Goal: Task Accomplishment & Management: Use online tool/utility

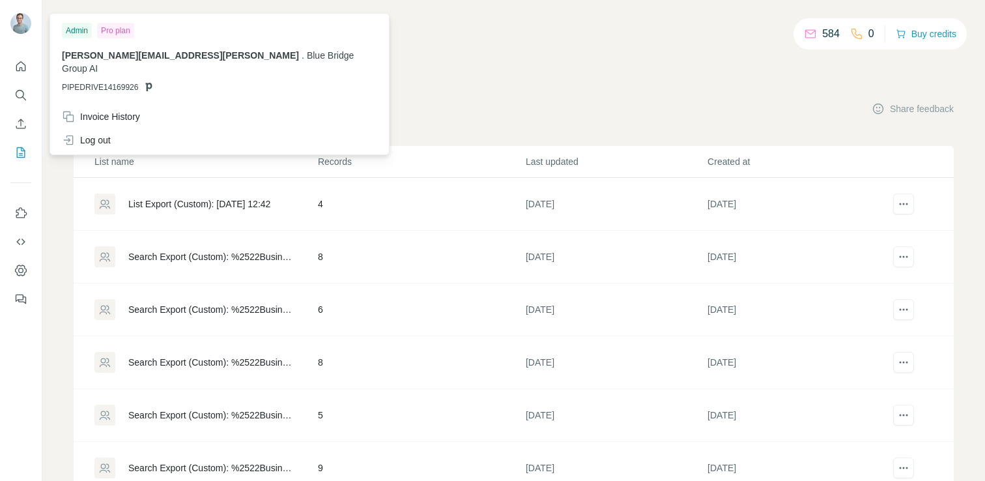
click at [18, 23] on img at bounding box center [20, 23] width 21 height 21
click at [20, 128] on icon "Enrich CSV" at bounding box center [21, 124] width 10 height 10
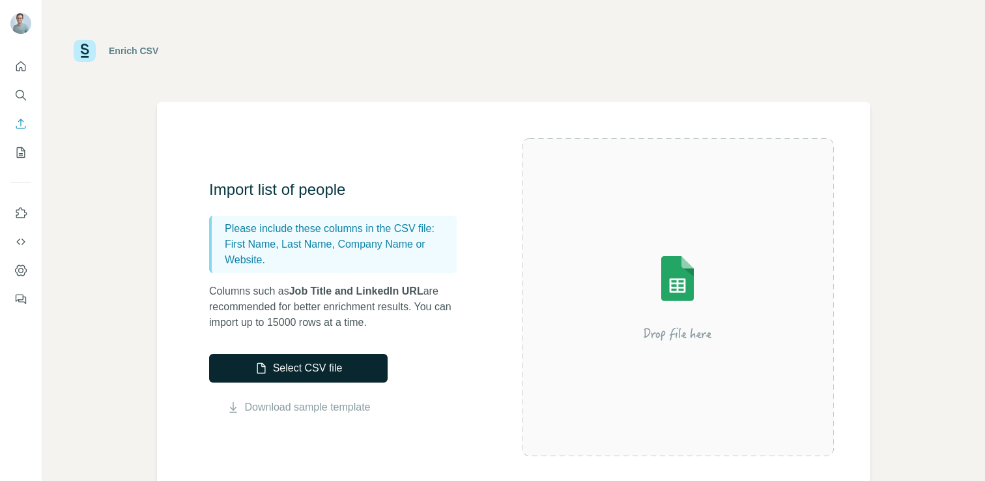
click at [328, 373] on button "Select CSV file" at bounding box center [298, 368] width 179 height 29
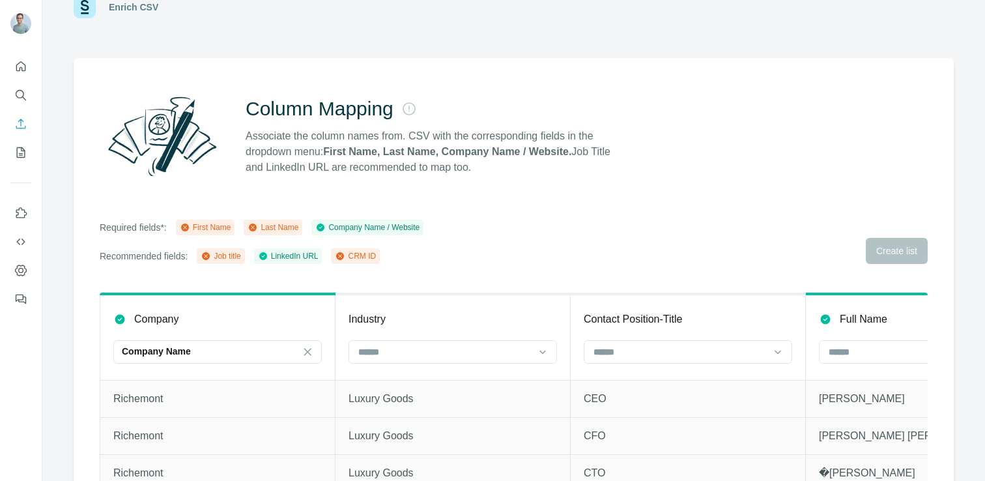
scroll to position [78, 0]
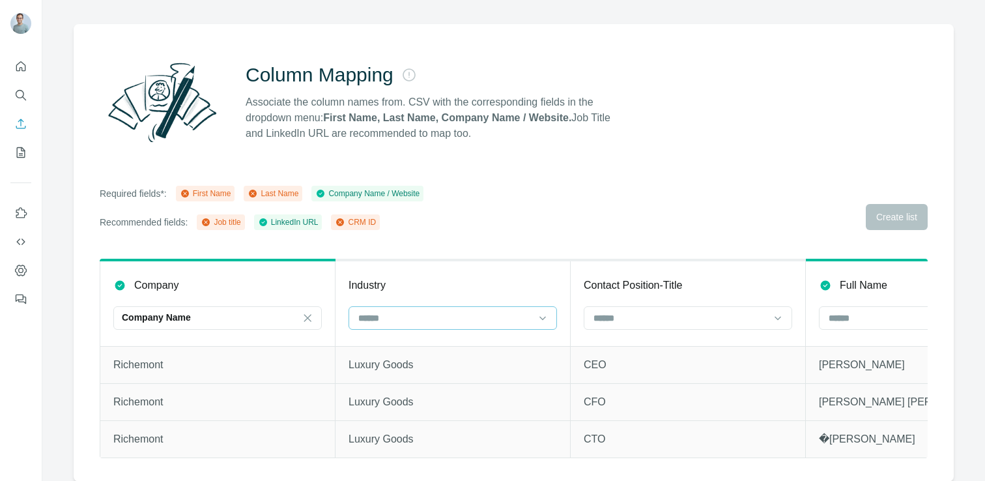
click at [506, 321] on input at bounding box center [445, 318] width 176 height 14
click at [555, 234] on div "Column Mapping Associate the column names from. CSV with the corresponding fiel…" at bounding box center [514, 252] width 880 height 457
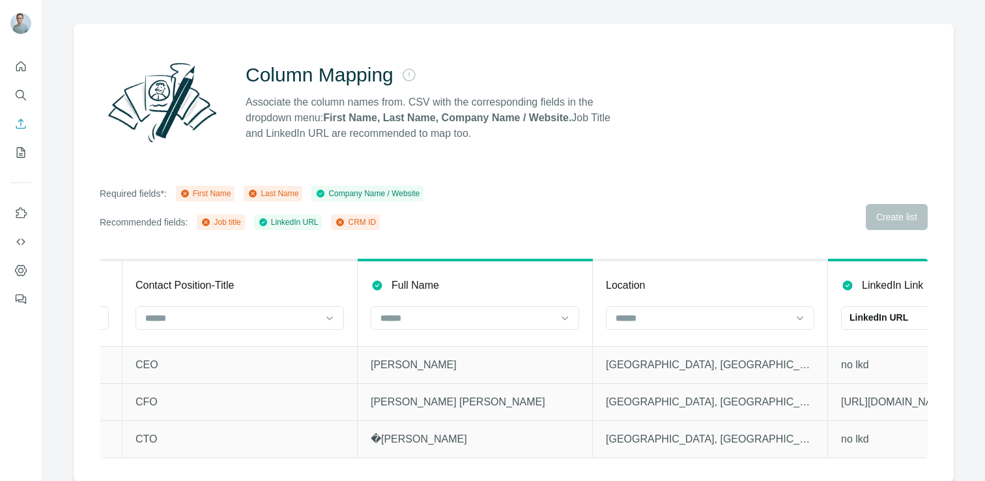
scroll to position [0, 450]
click at [781, 315] on input at bounding box center [701, 318] width 176 height 14
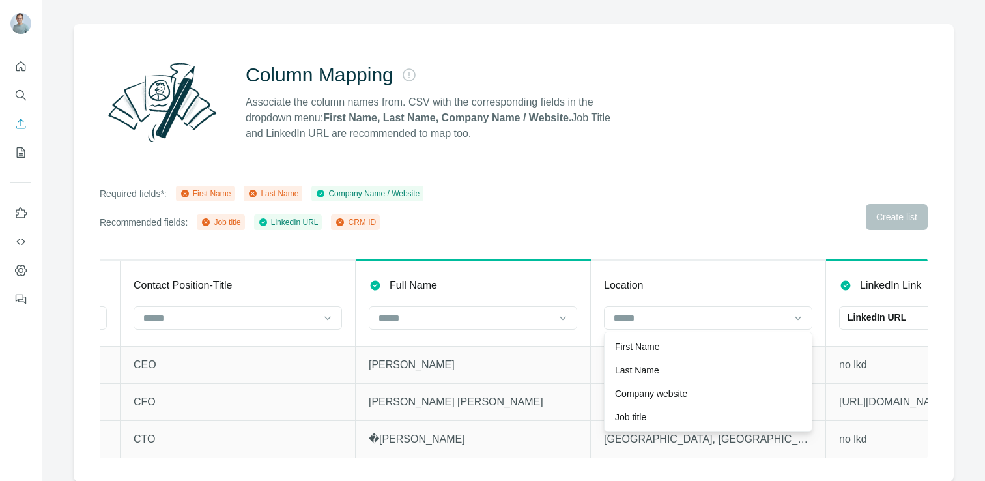
click at [725, 233] on div "Column Mapping Associate the column names from. CSV with the corresponding fiel…" at bounding box center [514, 252] width 880 height 457
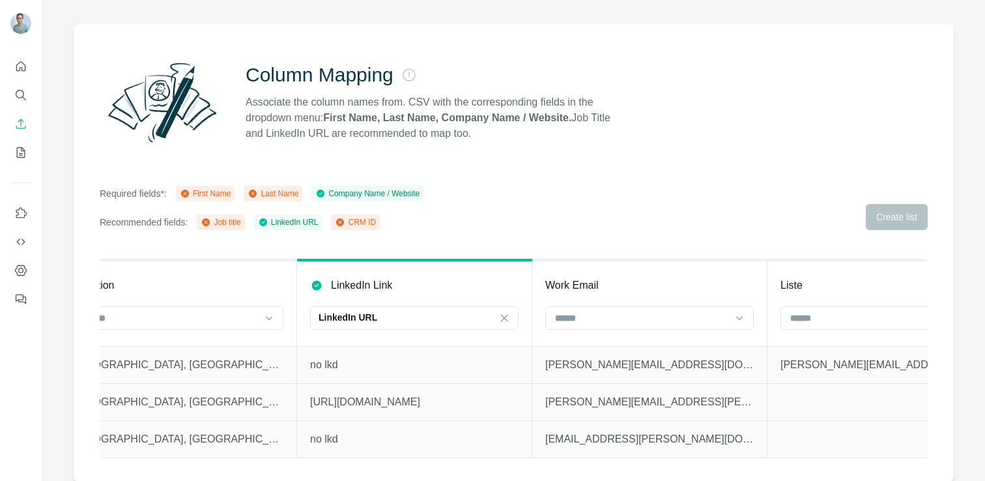
scroll to position [0, 980]
click at [682, 322] on input at bounding box center [641, 318] width 176 height 14
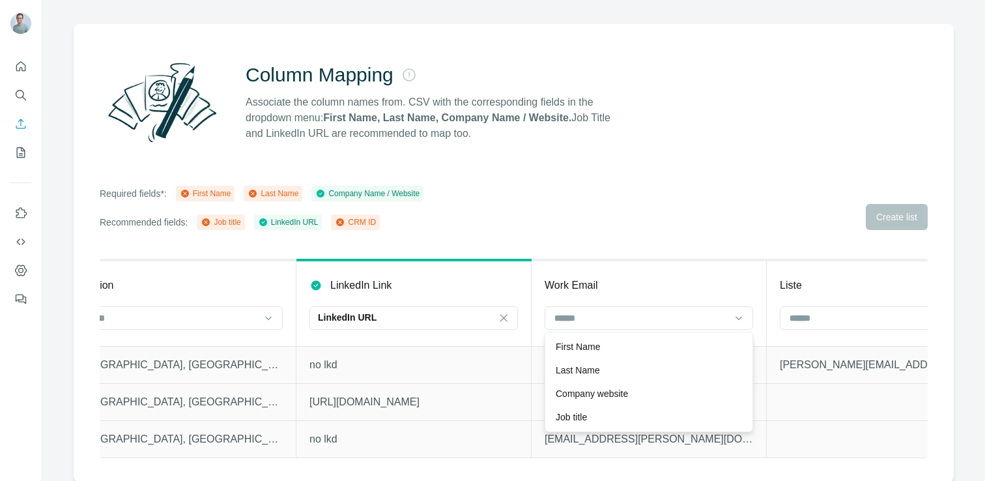
click at [674, 227] on div "Required fields*: First Name Last Name Company Name / Website Recommended field…" at bounding box center [514, 208] width 828 height 44
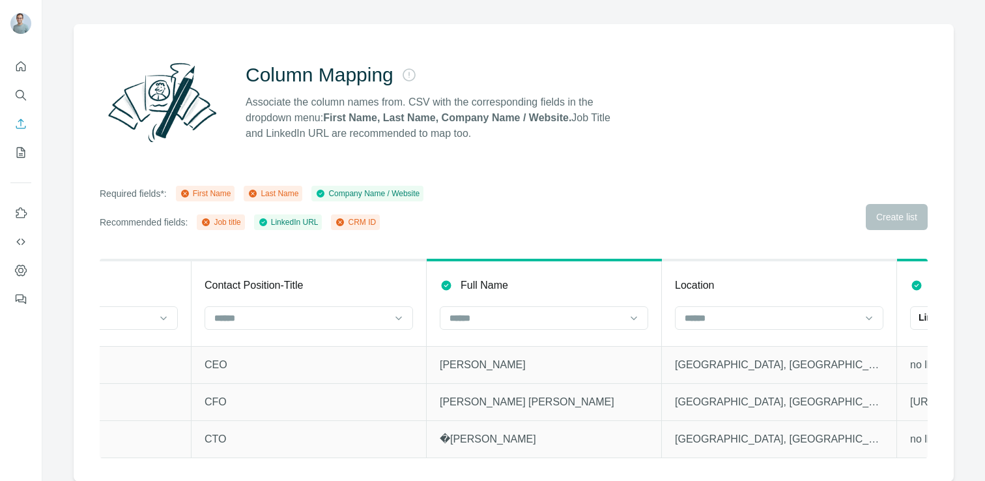
scroll to position [0, 389]
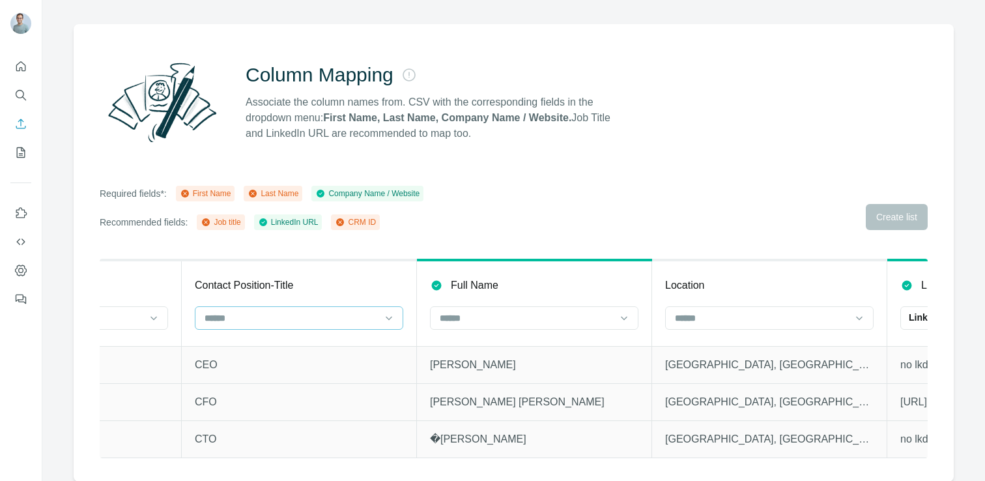
click at [366, 319] on input at bounding box center [291, 318] width 176 height 14
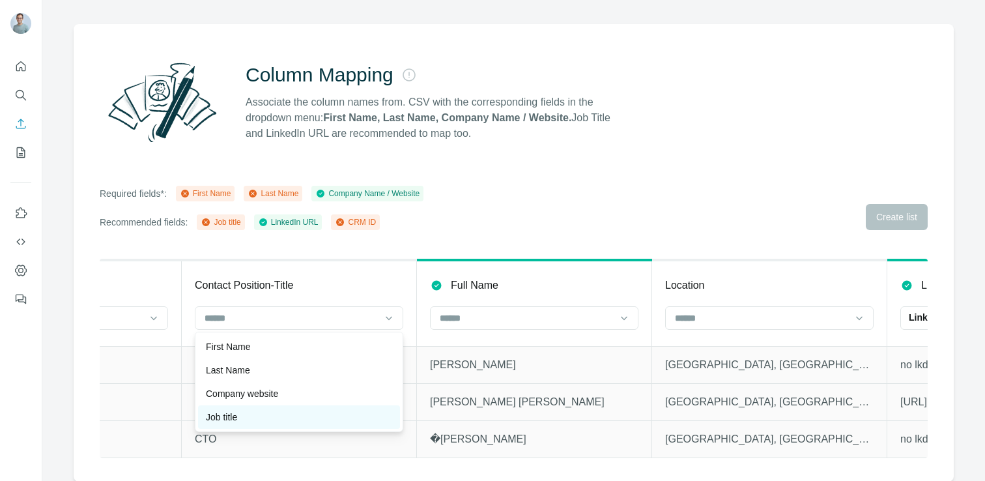
click at [349, 410] on div "Job title" at bounding box center [299, 416] width 202 height 23
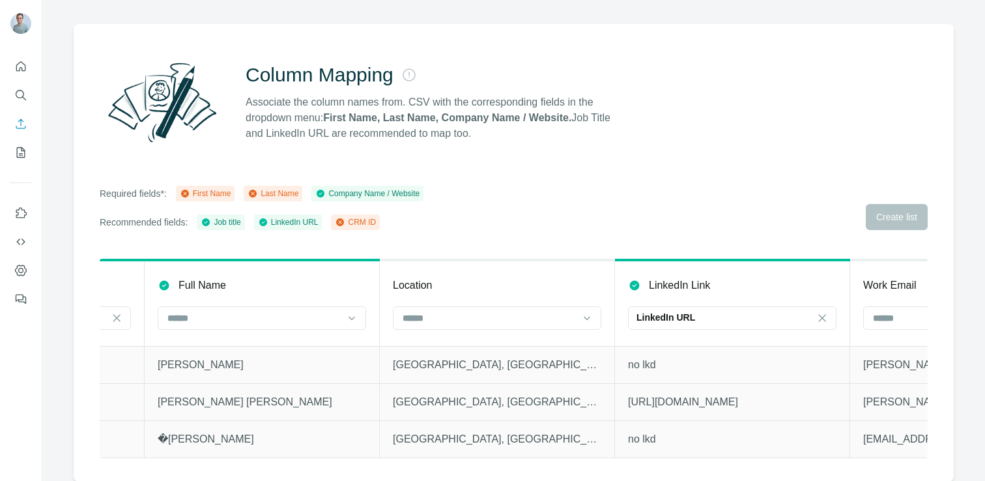
scroll to position [0, 678]
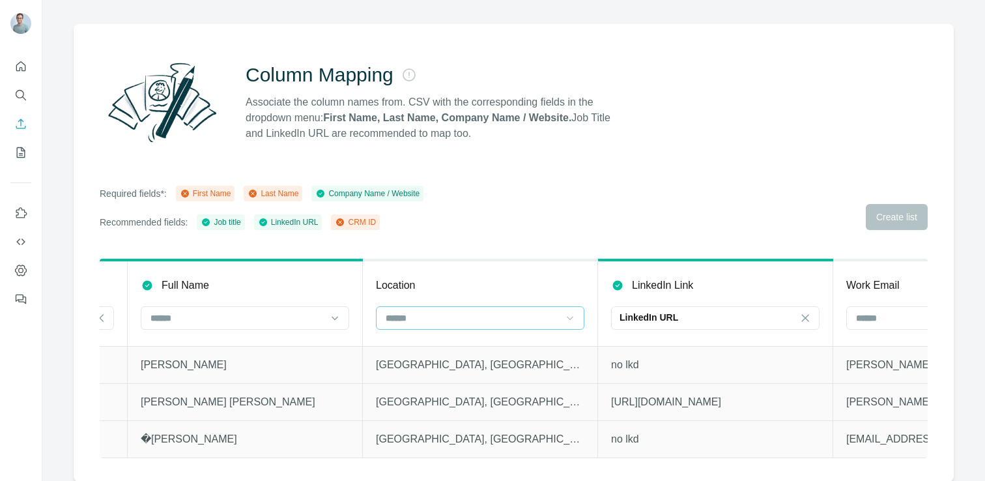
click at [570, 317] on icon at bounding box center [570, 318] width 13 height 13
click at [525, 234] on div "Column Mapping Associate the column names from. CSV with the corresponding fiel…" at bounding box center [514, 252] width 880 height 457
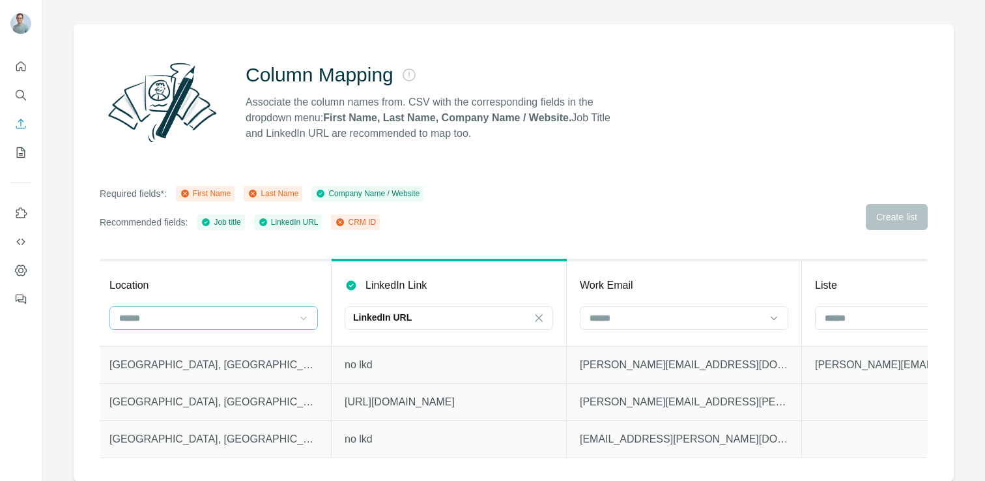
scroll to position [0, 1054]
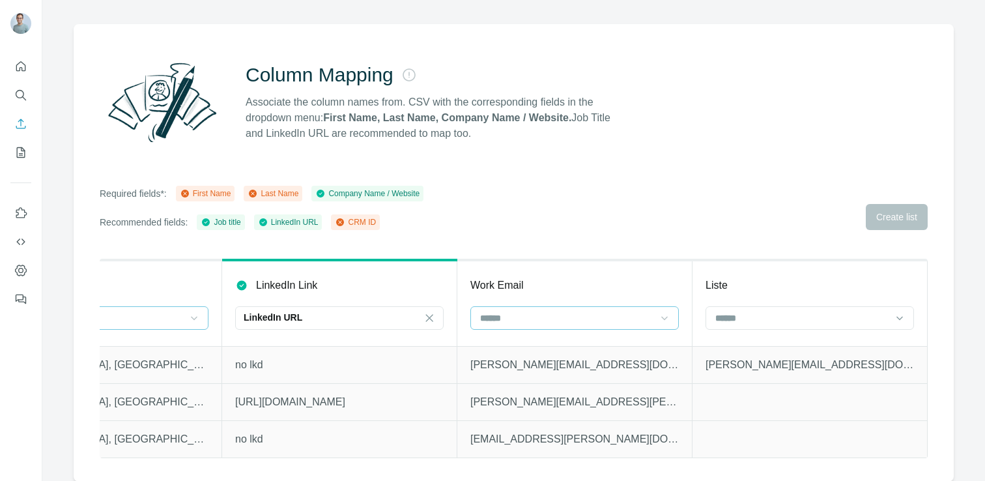
click at [669, 320] on icon at bounding box center [664, 318] width 13 height 13
click at [631, 242] on div "Column Mapping Associate the column names from. CSV with the corresponding fiel…" at bounding box center [514, 252] width 880 height 457
click at [909, 222] on div "Required fields*: First Name Last Name Company Name / Website Recommended field…" at bounding box center [514, 208] width 828 height 44
click at [376, 222] on div "CRM ID" at bounding box center [355, 222] width 41 height 12
click at [828, 311] on input at bounding box center [802, 318] width 176 height 14
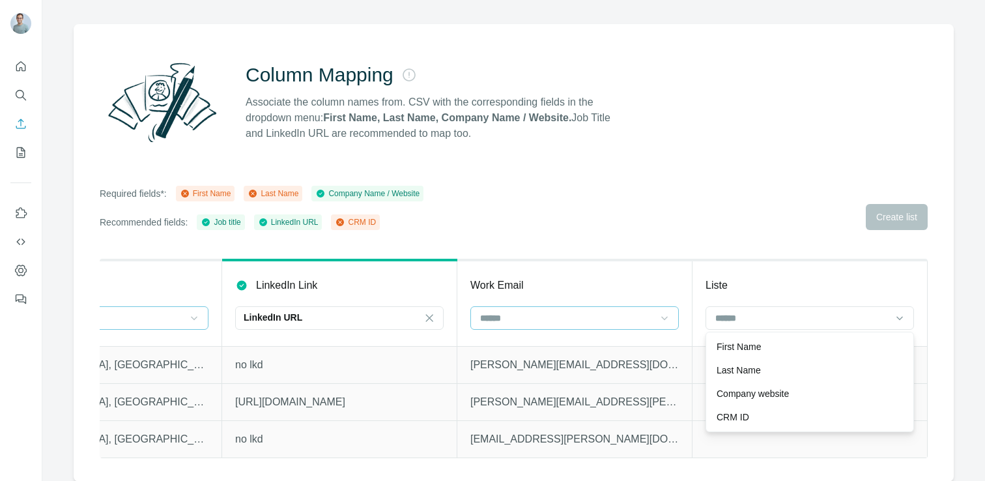
click at [773, 213] on div "Required fields*: First Name Last Name Company Name / Website Recommended field…" at bounding box center [514, 208] width 828 height 44
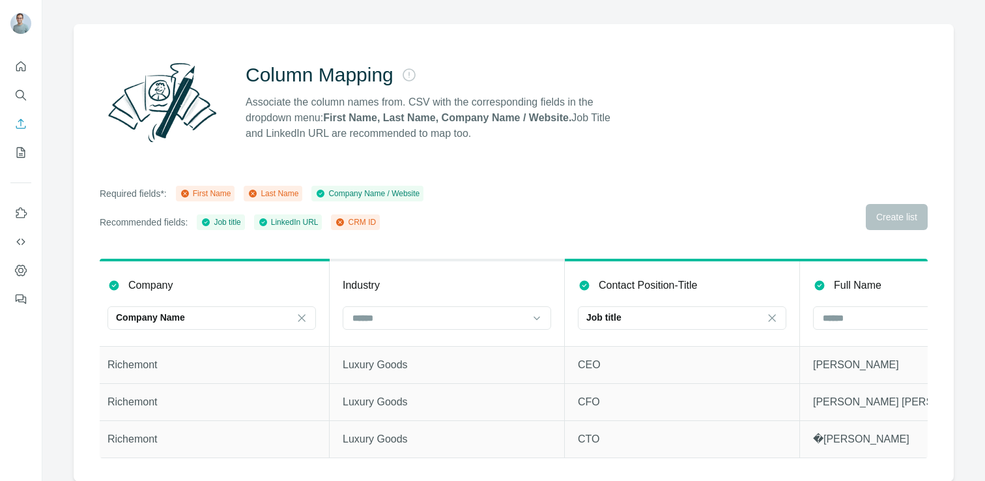
scroll to position [0, 0]
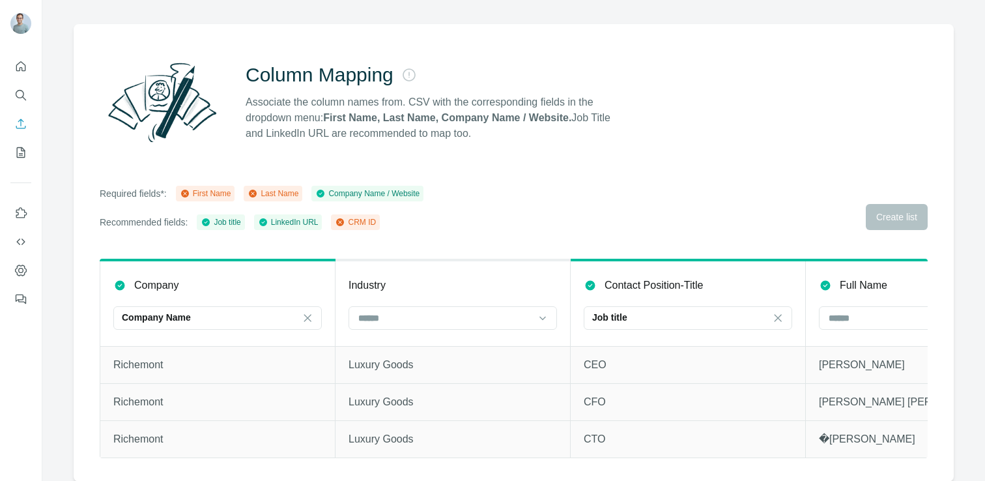
click at [562, 196] on div "Required fields*: First Name Last Name Company Name / Website Recommended field…" at bounding box center [514, 208] width 828 height 44
click at [21, 145] on button "My lists" at bounding box center [20, 152] width 21 height 23
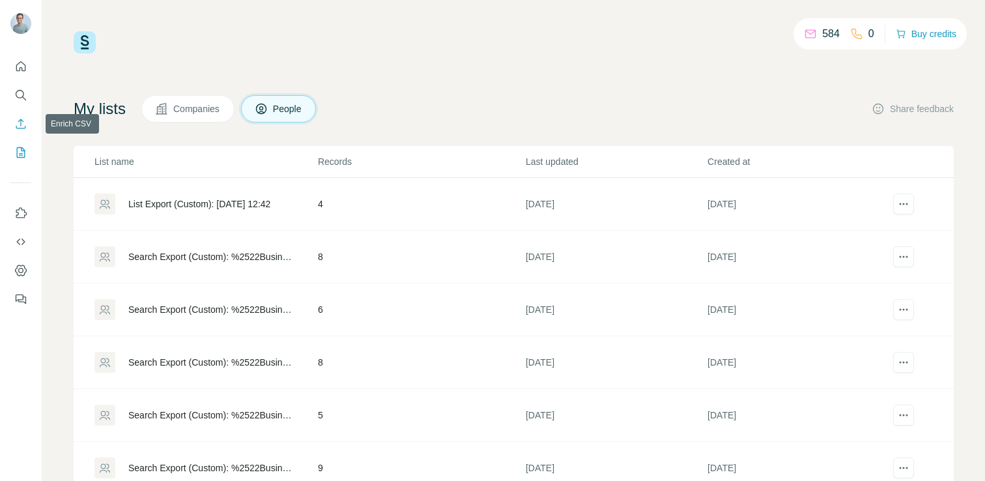
click at [23, 123] on icon "Enrich CSV" at bounding box center [20, 123] width 13 height 13
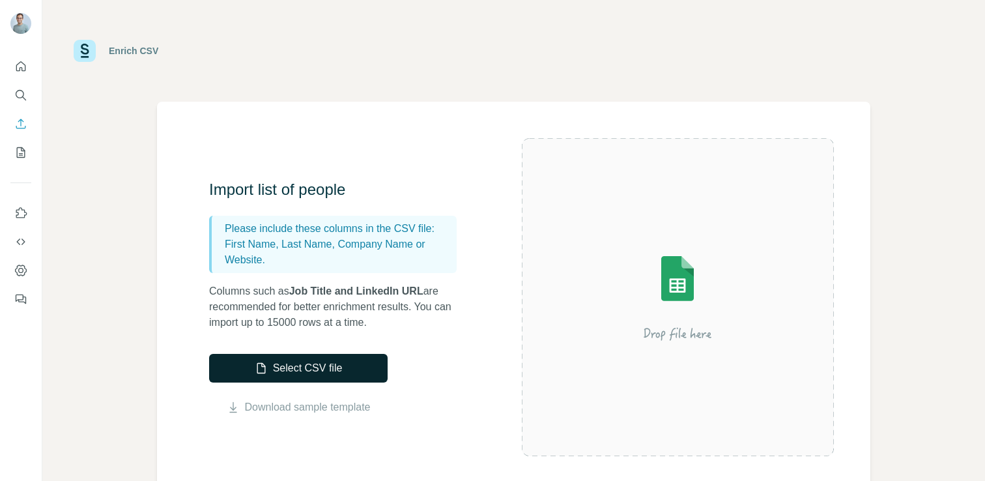
click at [348, 360] on button "Select CSV file" at bounding box center [298, 368] width 179 height 29
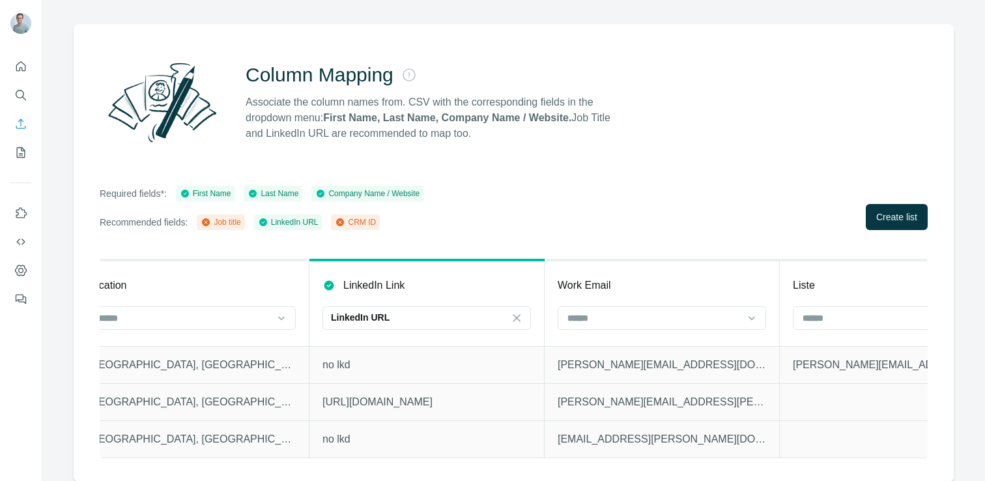
scroll to position [0, 1439]
click at [899, 221] on span "Create list" at bounding box center [897, 216] width 41 height 13
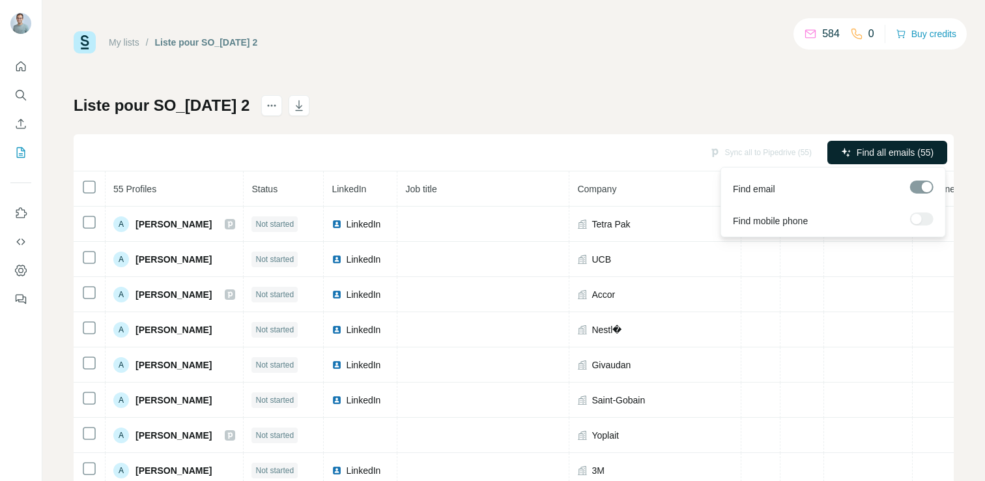
click at [919, 147] on span "Find all emails (55)" at bounding box center [895, 152] width 77 height 13
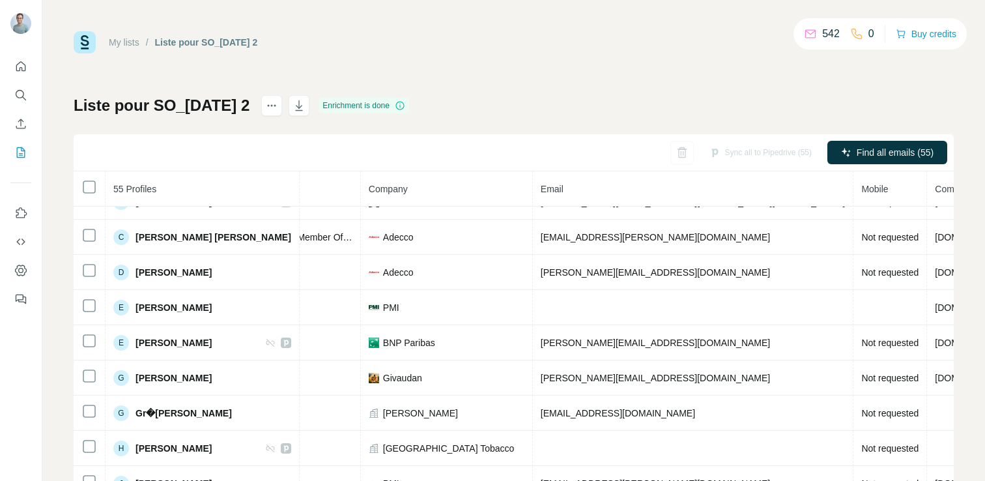
scroll to position [0, 265]
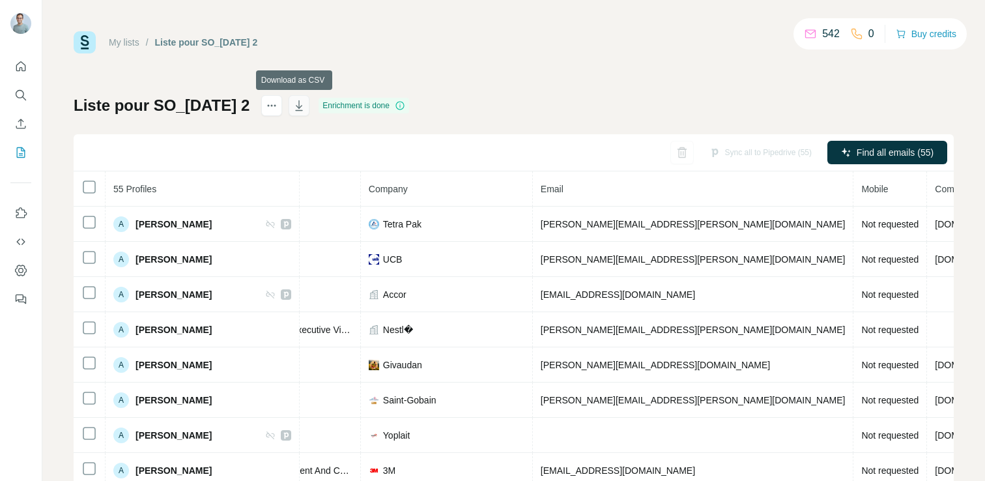
click at [293, 105] on icon "button" at bounding box center [299, 105] width 13 height 13
